Goal: Task Accomplishment & Management: Complete application form

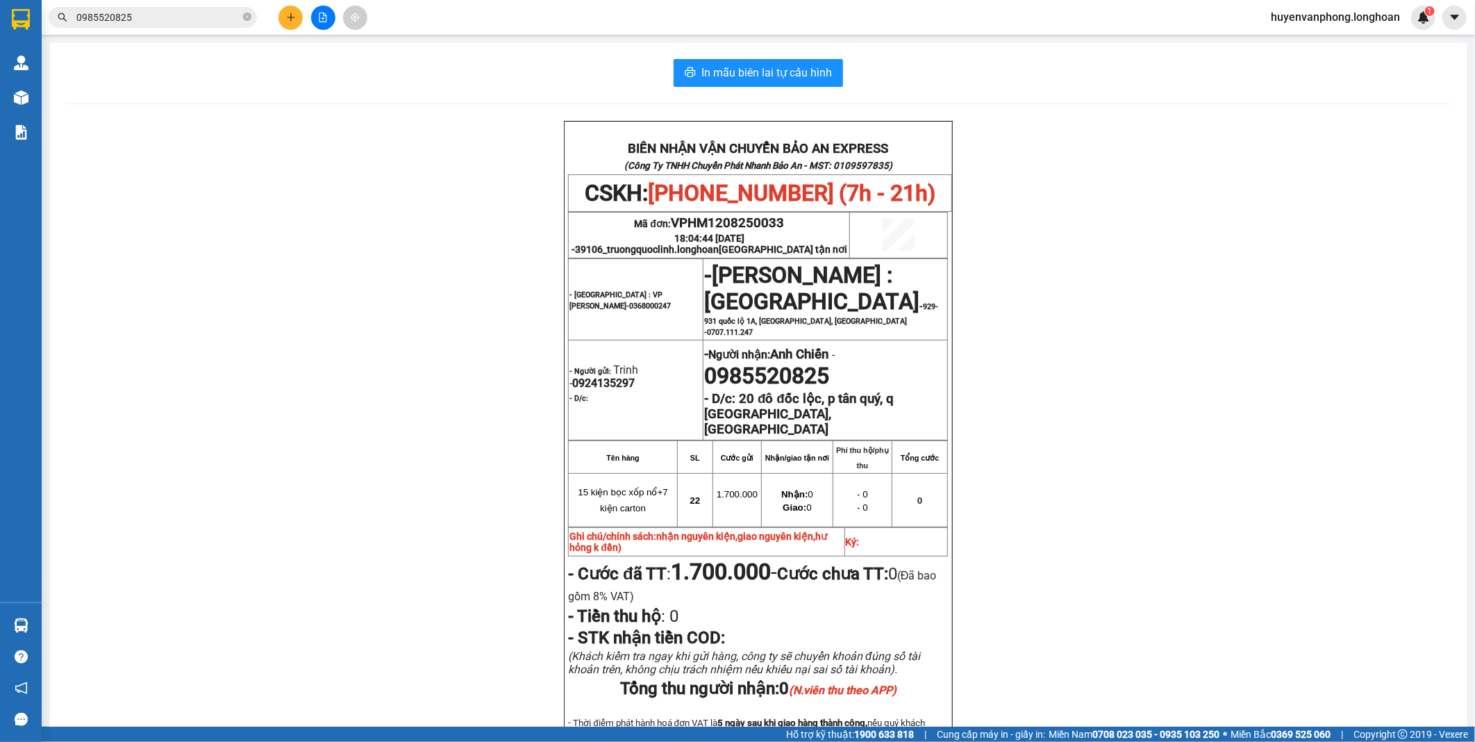
scroll to position [77, 0]
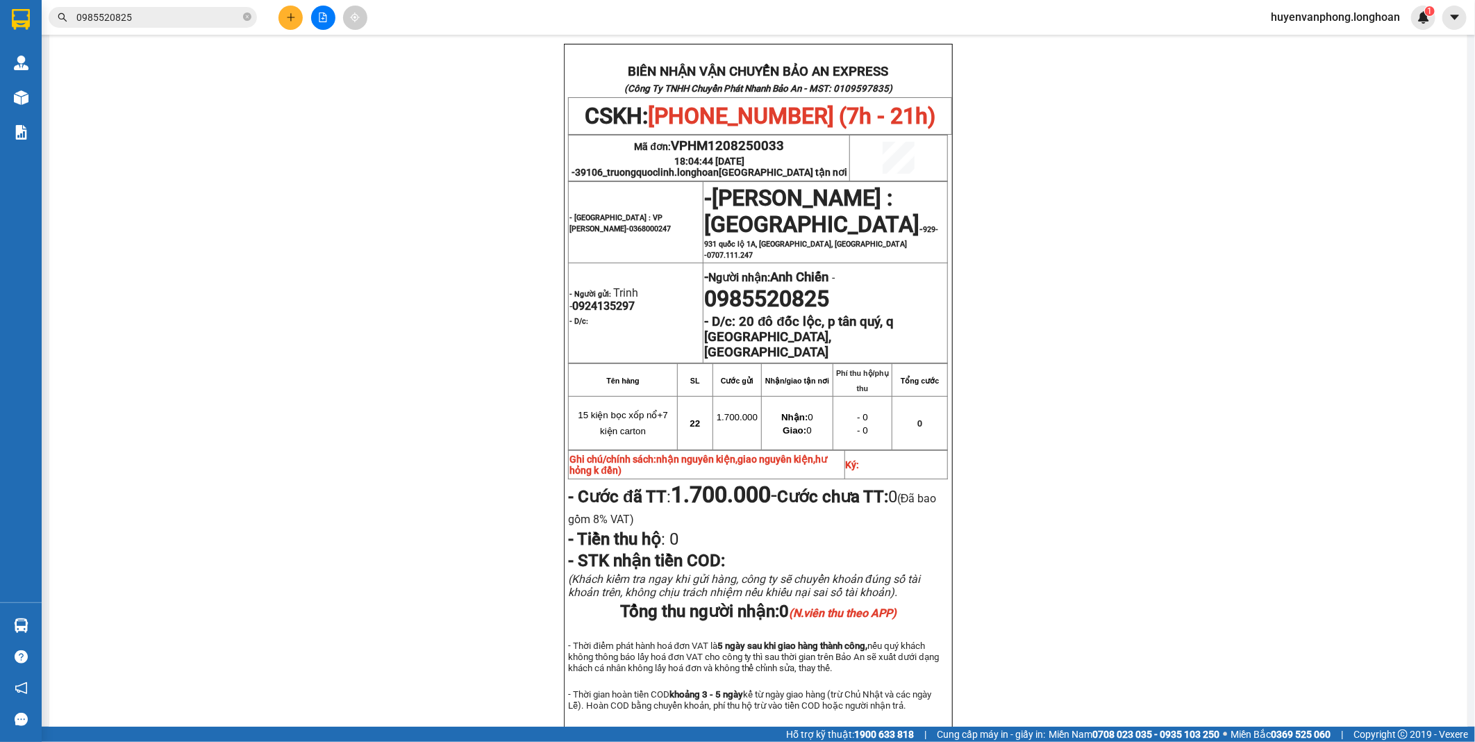
click at [213, 10] on input "0985520825" at bounding box center [158, 17] width 164 height 15
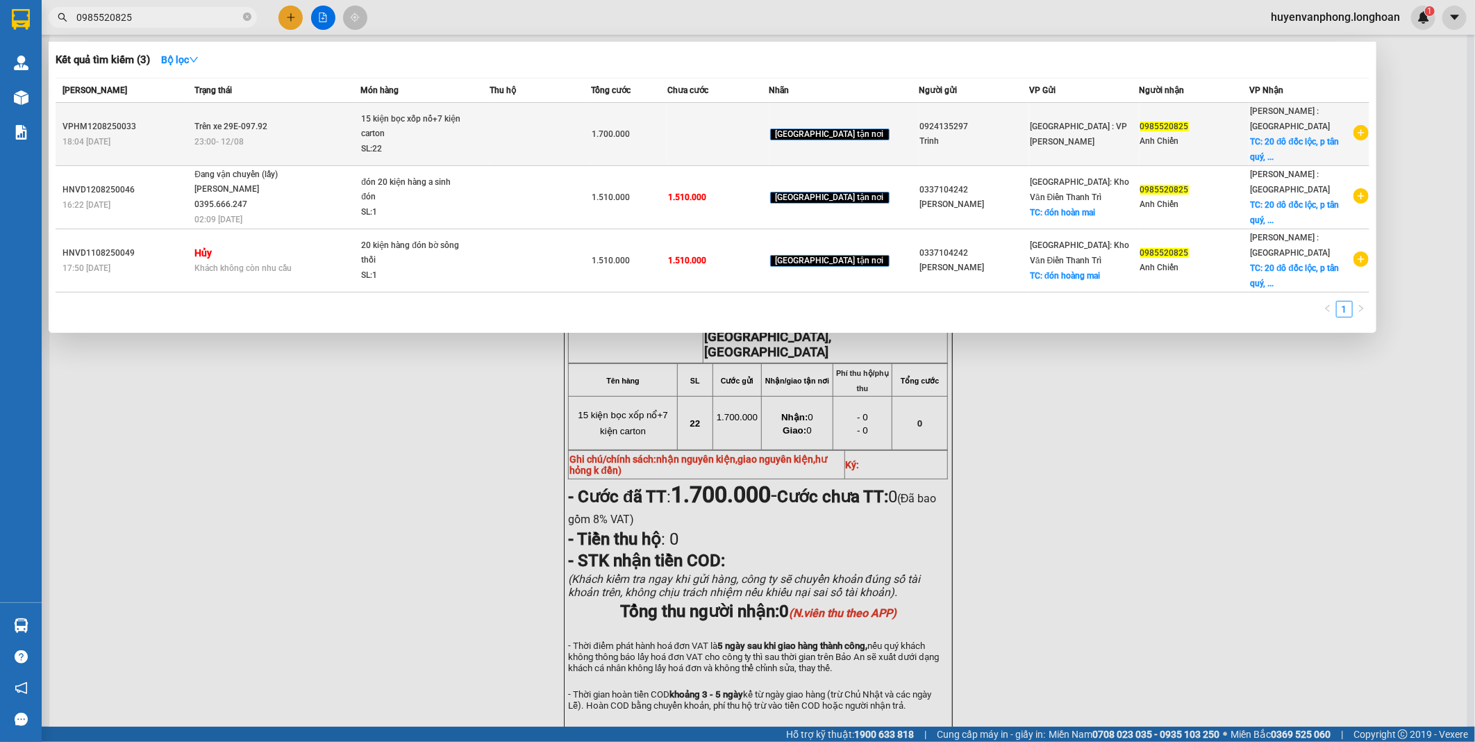
click at [591, 156] on td at bounding box center [540, 134] width 101 height 63
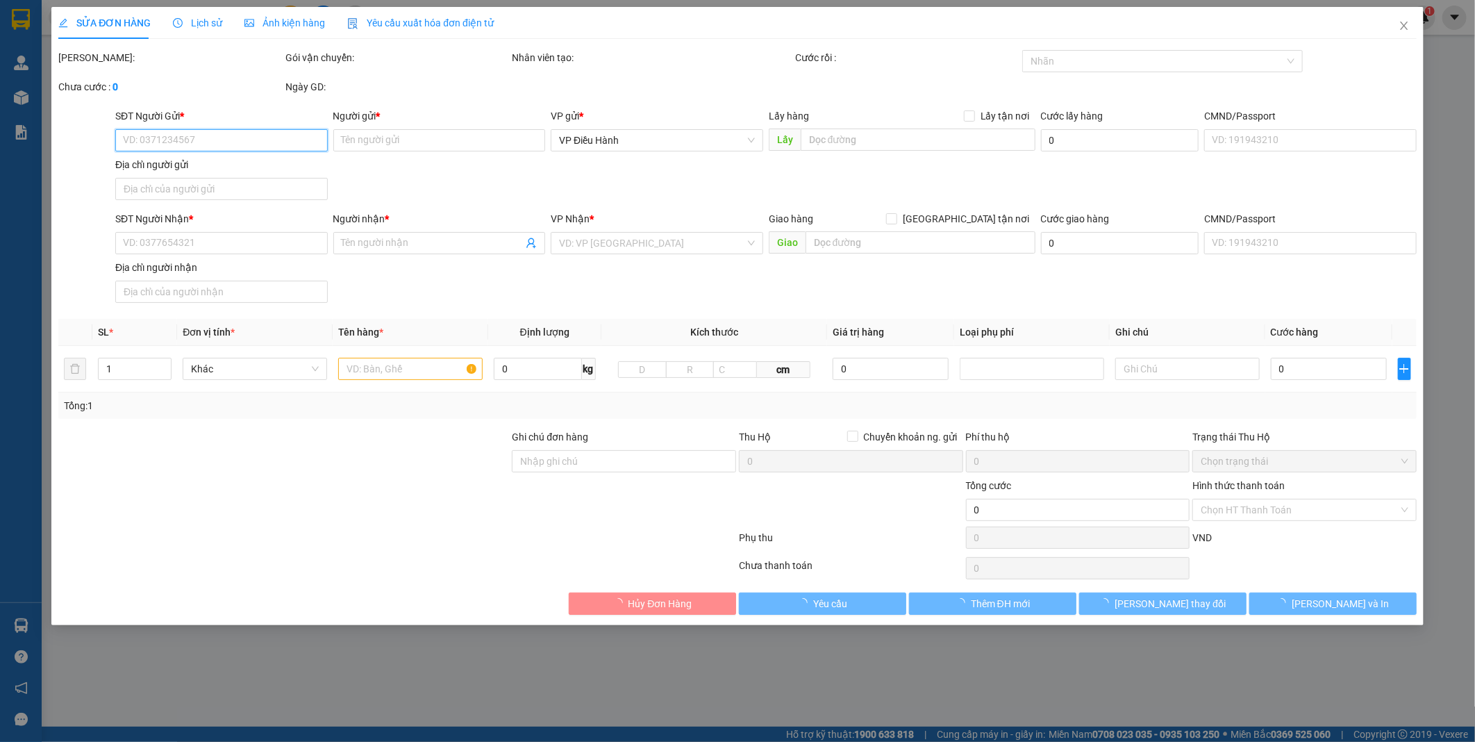
type input "0924135297"
type input "Trinh"
type input "0985520825"
type input "Anh Chiến"
checkbox input "true"
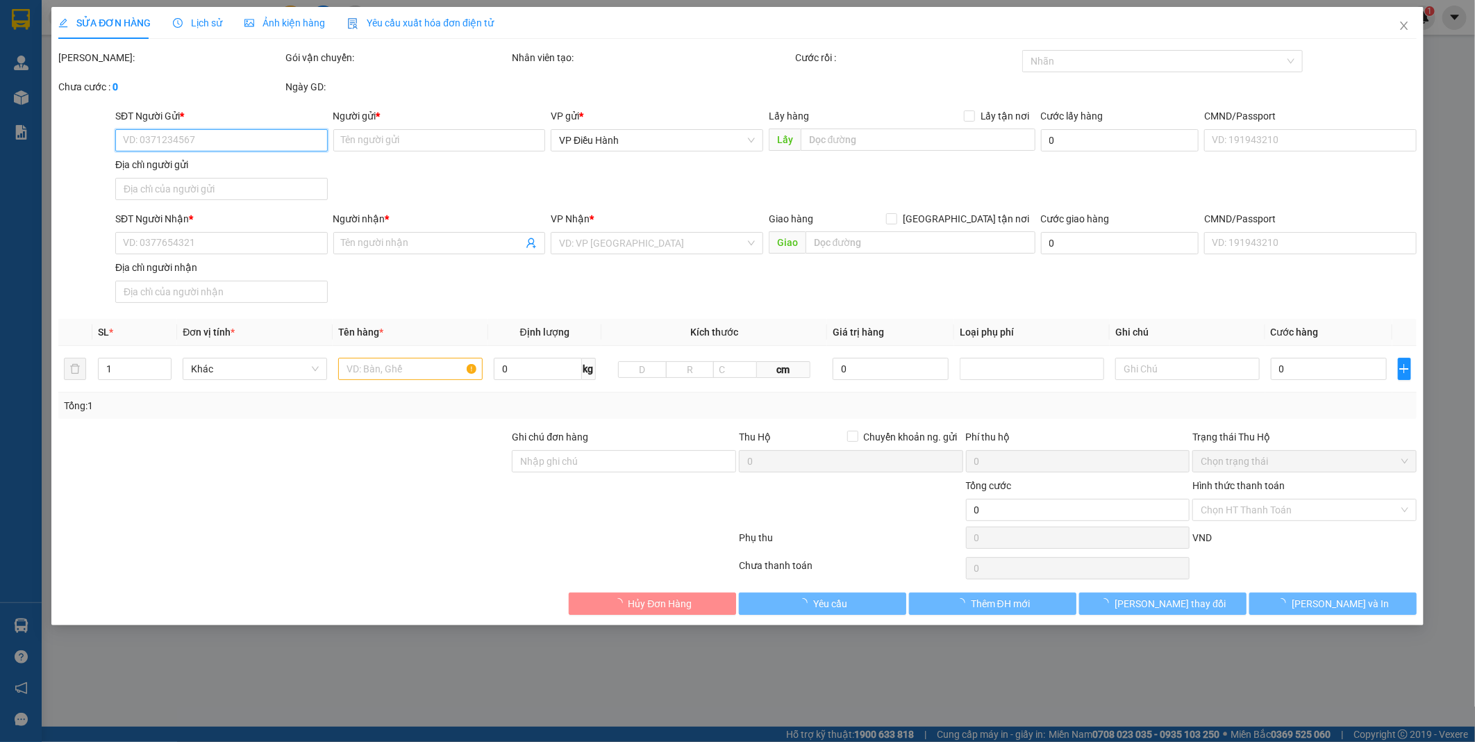
type input "Đại học Y khoa [PERSON_NAME] cơ Sở 2, xã [GEOGRAPHIC_DATA], [GEOGRAPHIC_DATA], …"
type input "nhận nguyên kiện,giao nguyên kiện,hư hỏng k đền,khách đổi địa chỉ nhận hàng"
type input "1.900.000"
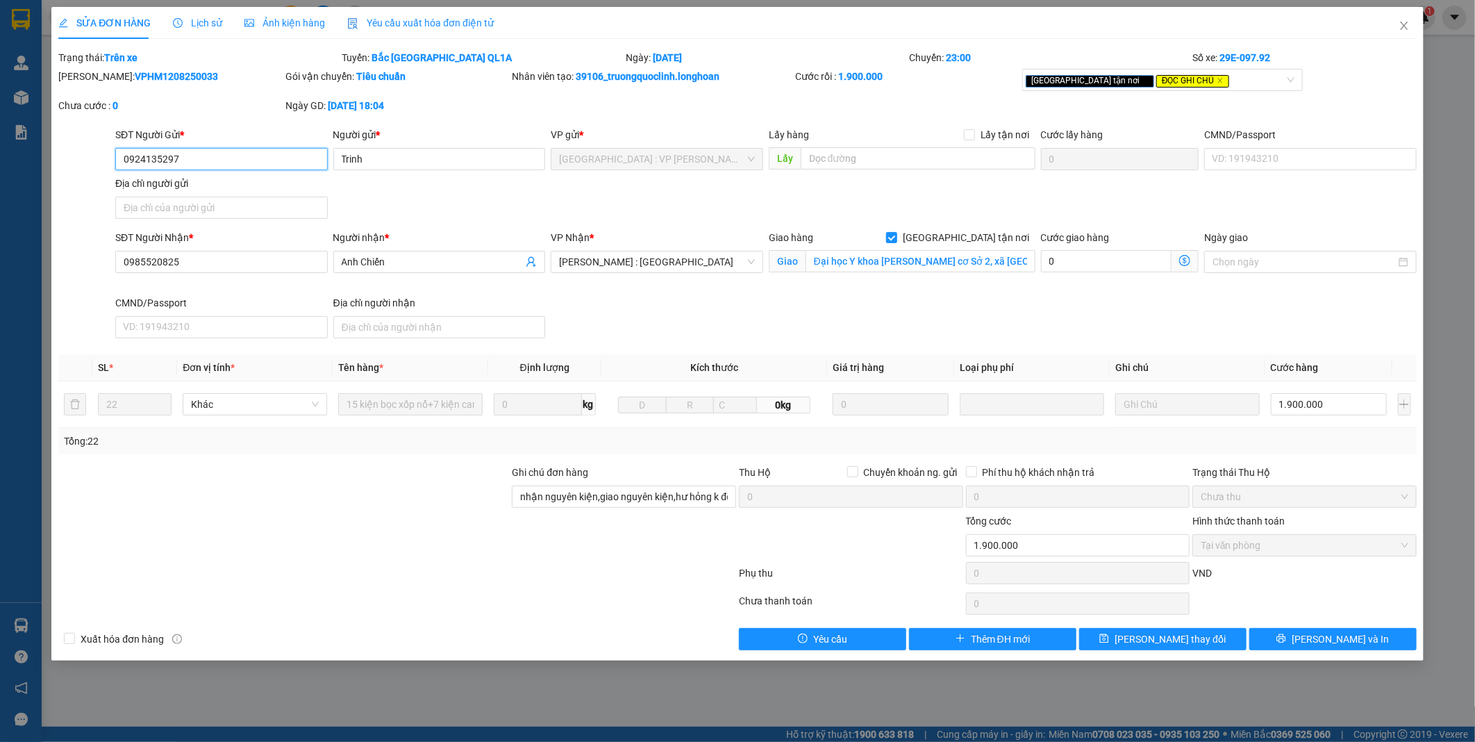
drag, startPoint x: 182, startPoint y: 160, endPoint x: 126, endPoint y: 153, distance: 56.1
click at [126, 153] on input "0924135297" at bounding box center [221, 159] width 213 height 22
drag, startPoint x: 185, startPoint y: 262, endPoint x: 120, endPoint y: 254, distance: 65.7
click at [120, 254] on input "0985520825" at bounding box center [221, 262] width 213 height 22
drag, startPoint x: 151, startPoint y: 272, endPoint x: 162, endPoint y: 260, distance: 15.7
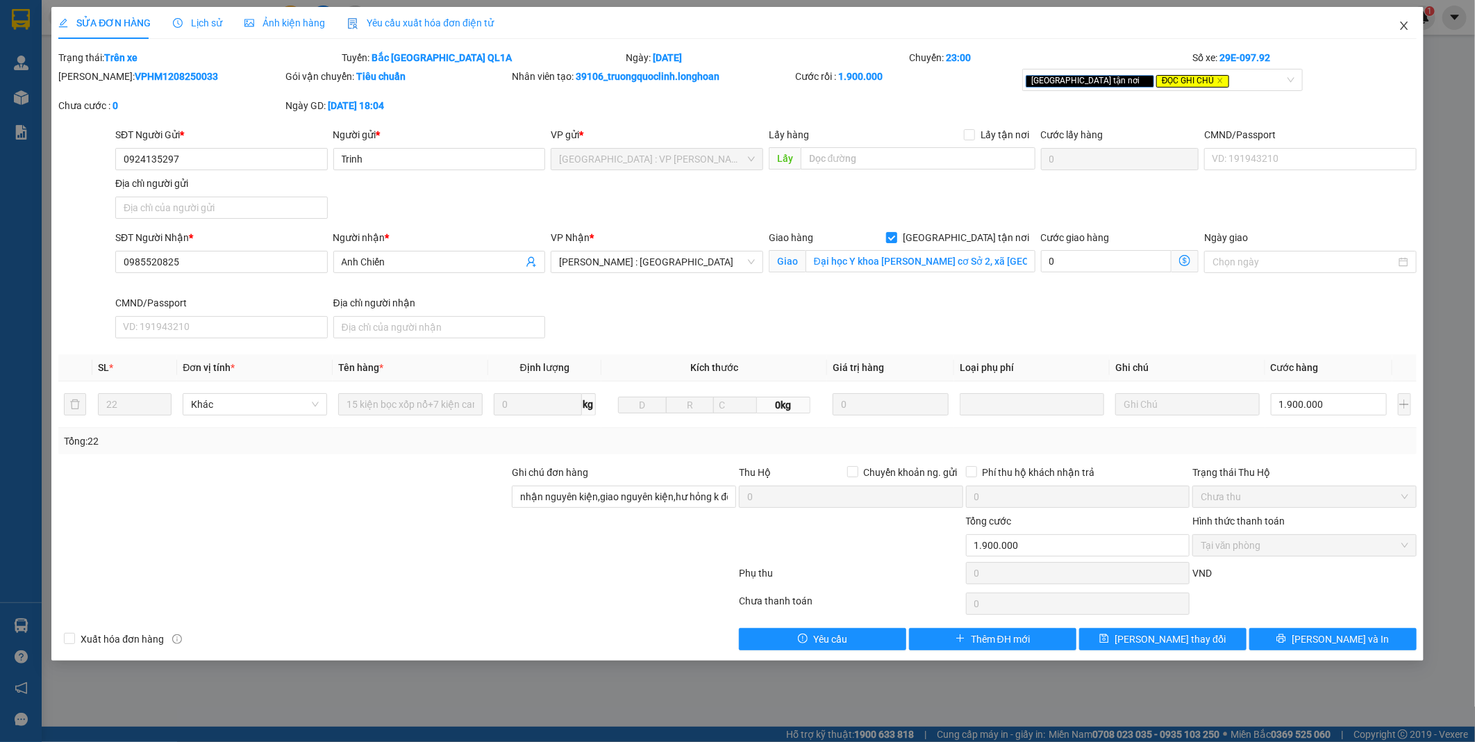
click at [1401, 30] on icon "close" at bounding box center [1404, 26] width 8 height 8
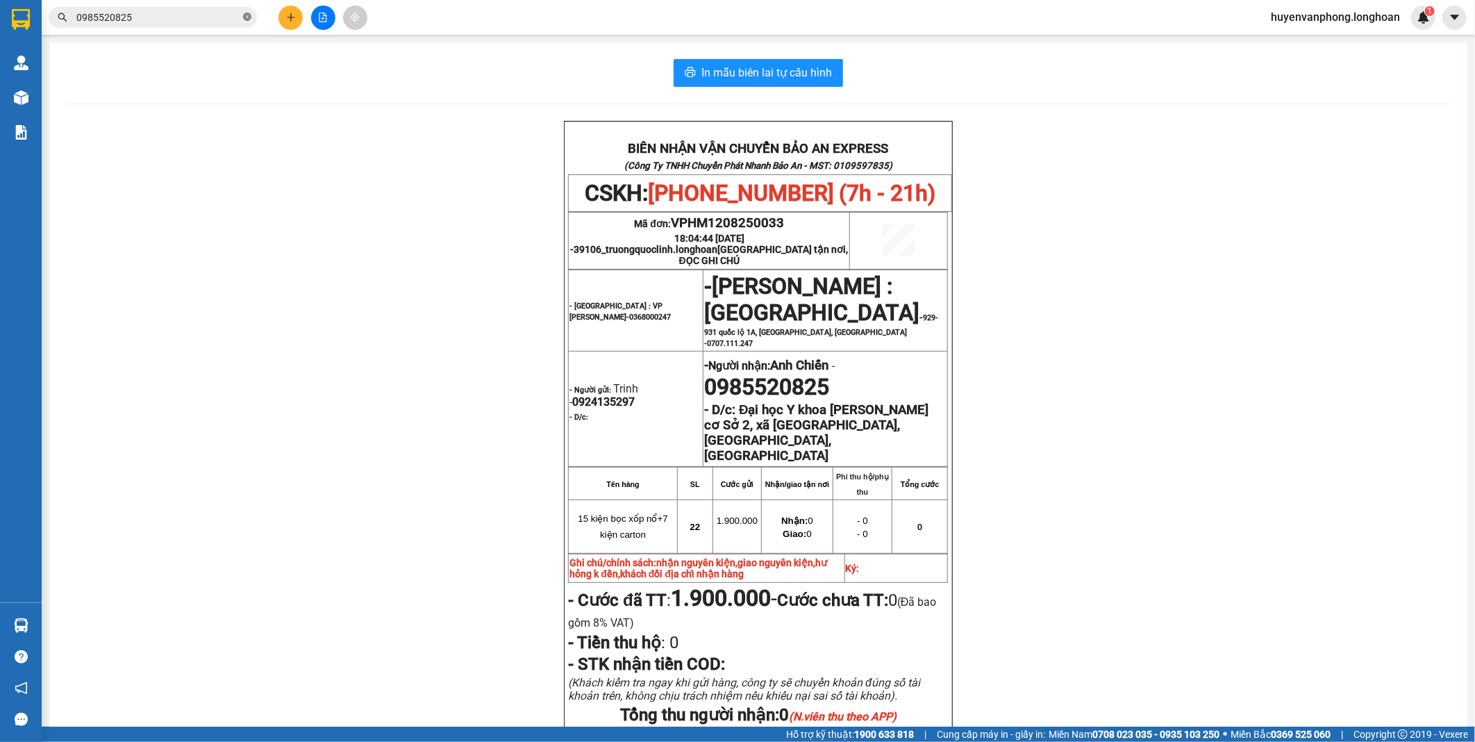
drag, startPoint x: 247, startPoint y: 18, endPoint x: 149, endPoint y: 18, distance: 97.9
click at [236, 18] on span "0985520825" at bounding box center [153, 17] width 208 height 21
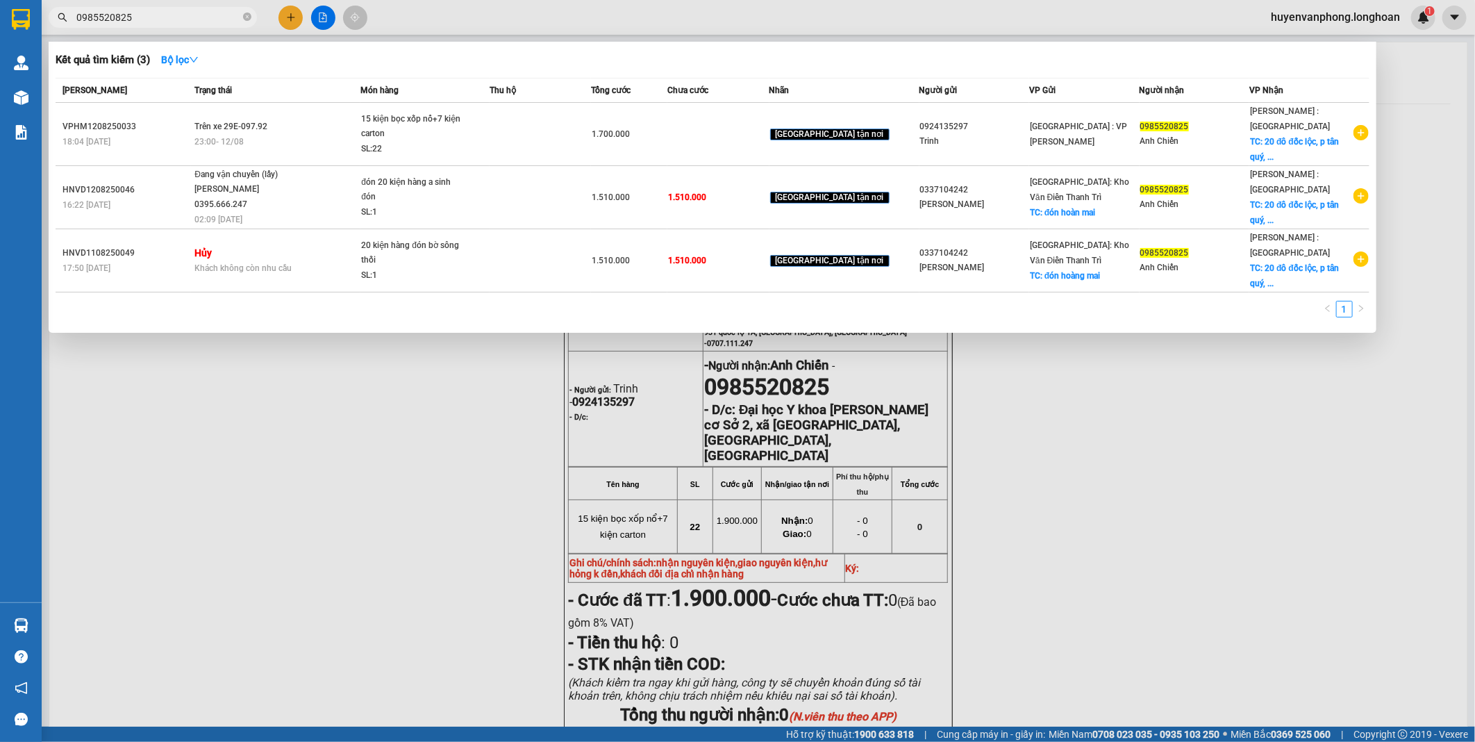
click at [147, 18] on input "0985520825" at bounding box center [158, 17] width 164 height 15
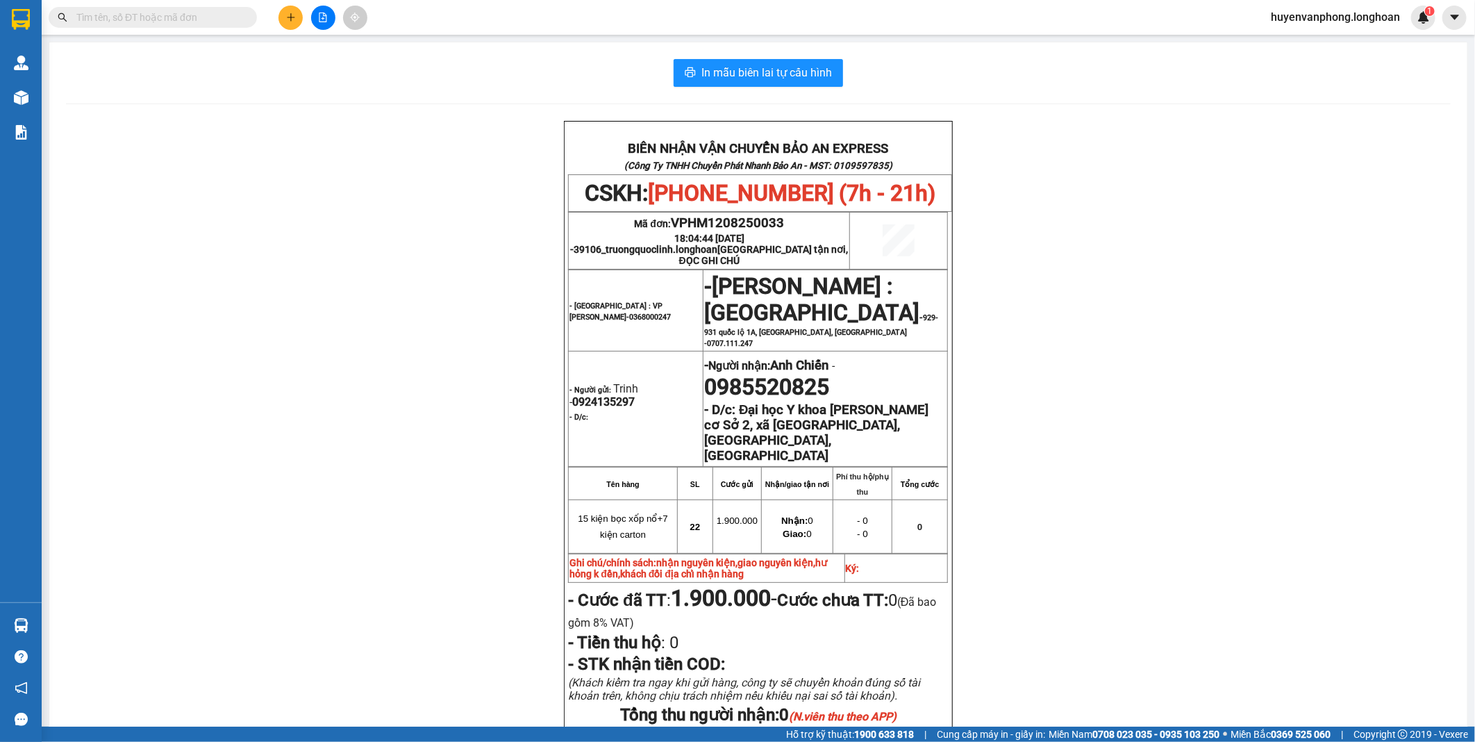
paste input "0985520825"
type input "0985520825"
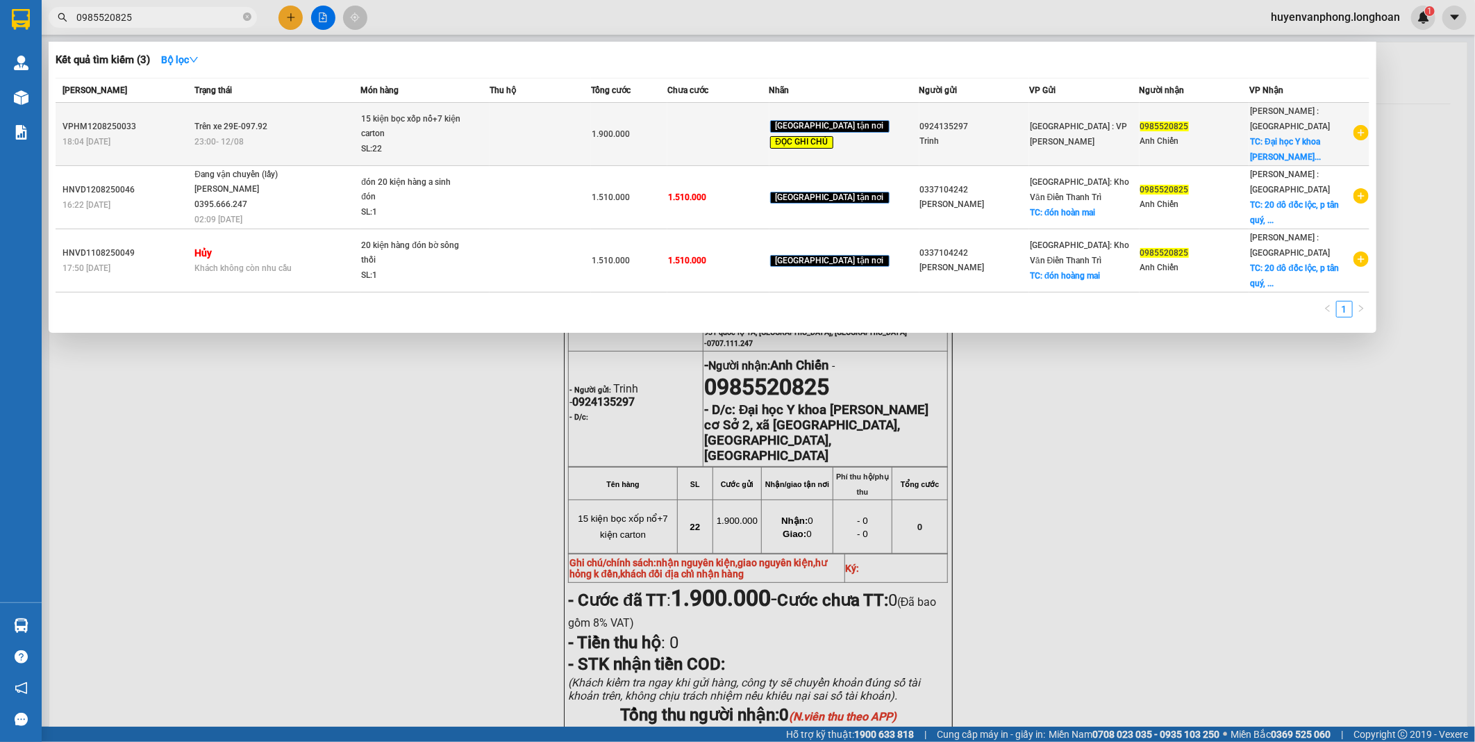
click at [523, 126] on td at bounding box center [540, 134] width 101 height 63
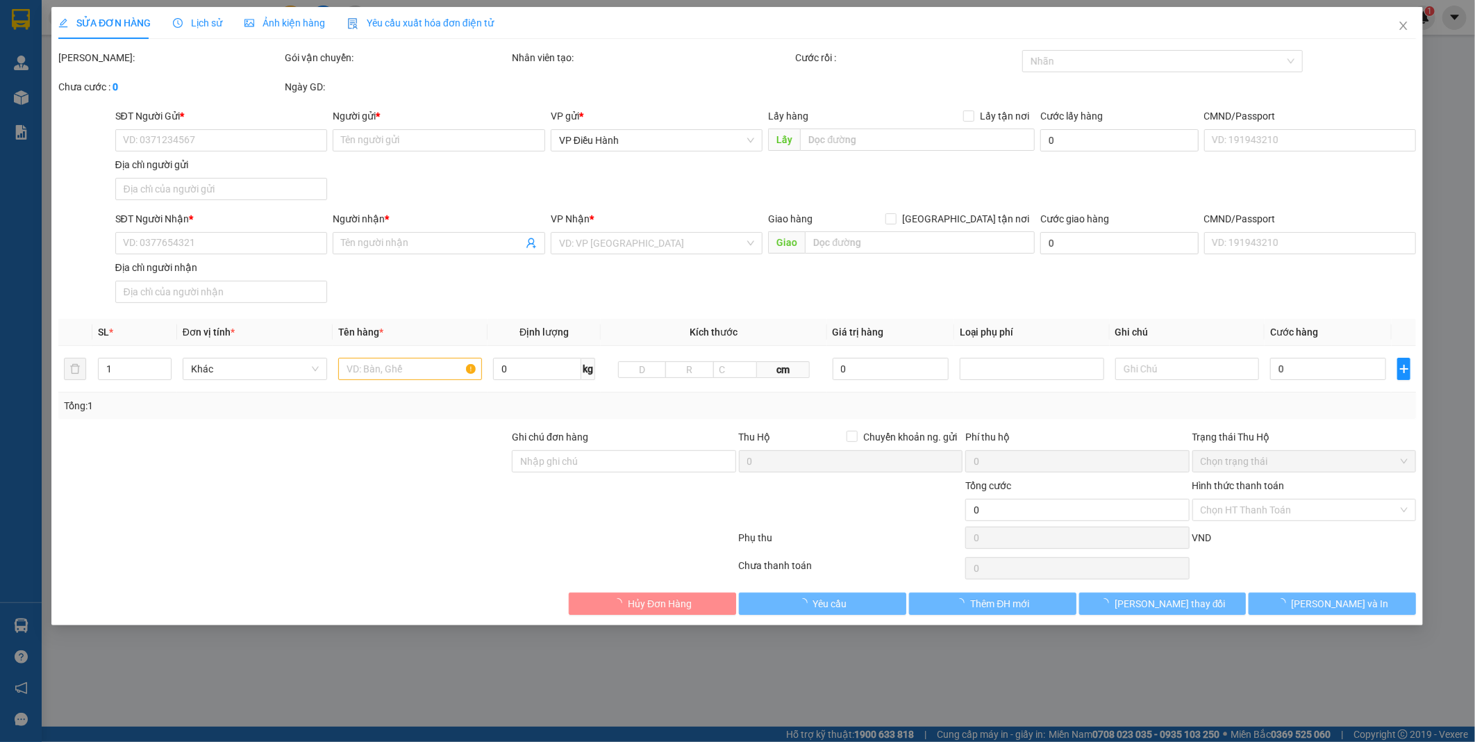
type input "0924135297"
type input "Trinh"
type input "0985520825"
type input "Anh Chiến"
checkbox input "true"
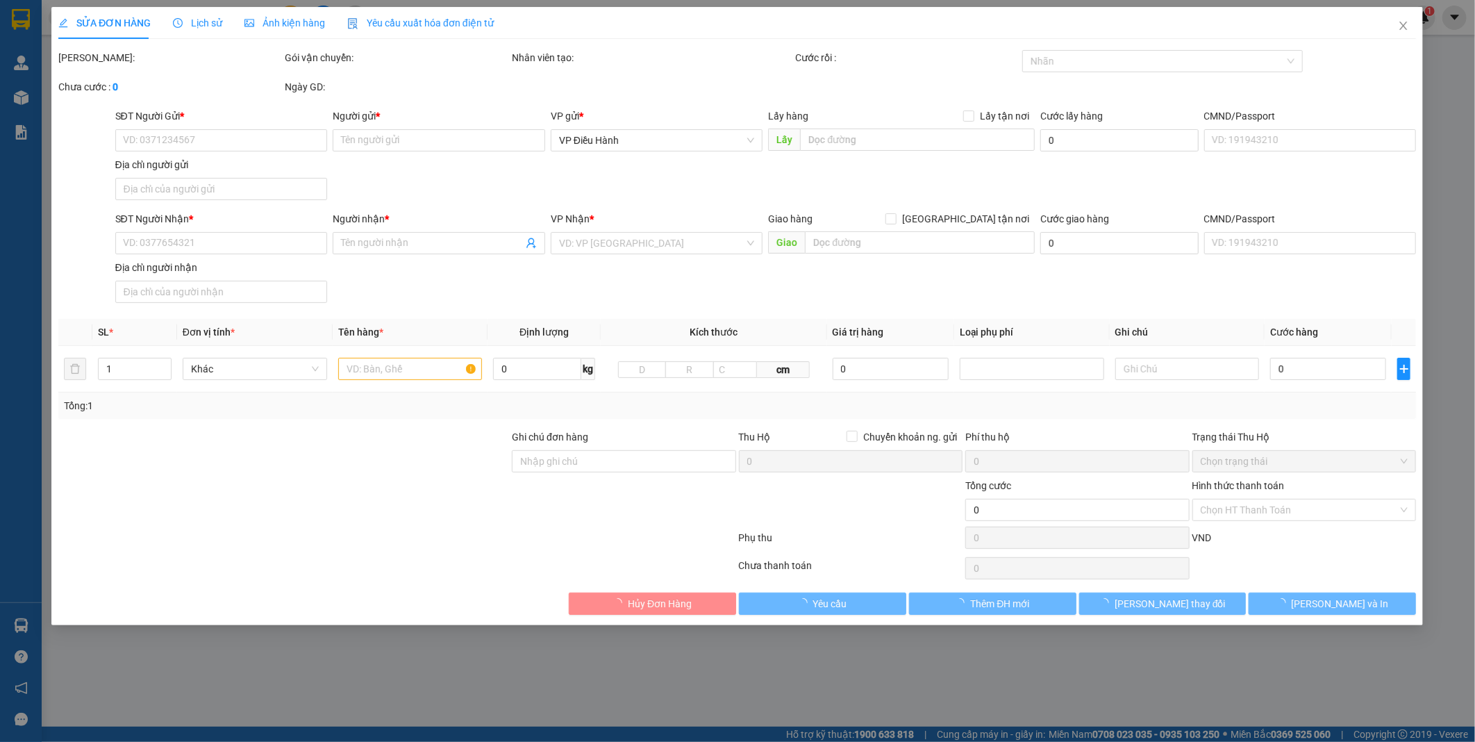
type input "Đại học Y khoa [PERSON_NAME] cơ Sở 2, xã [GEOGRAPHIC_DATA], [GEOGRAPHIC_DATA], …"
type input "nhận nguyên kiện,giao nguyên kiện,hư hỏng k đền,khách đổi địa chỉ nhận hàng"
type input "1.900.000"
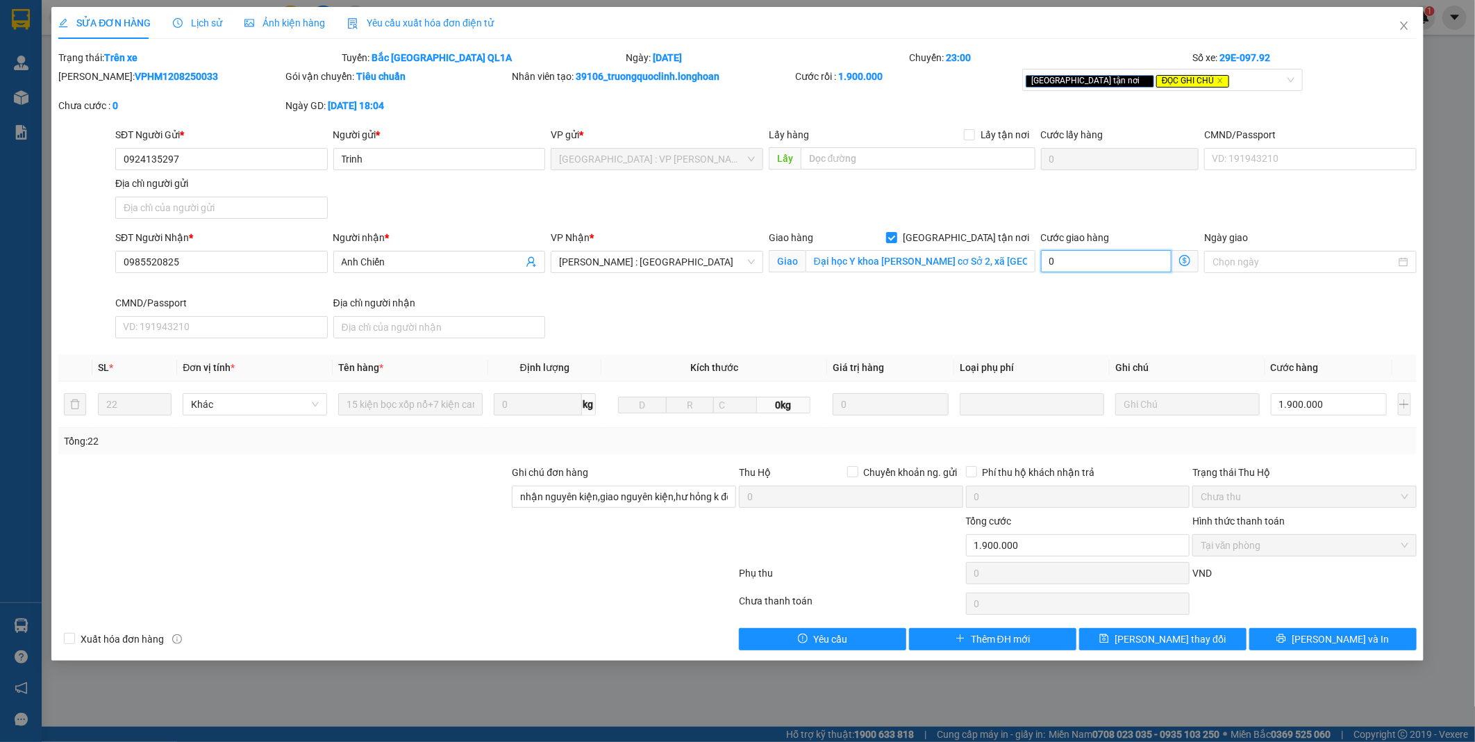
click at [1099, 268] on input "0" at bounding box center [1106, 261] width 131 height 22
click at [1297, 405] on input "1.900.000" at bounding box center [1329, 404] width 116 height 22
